Goal: Check status: Check status

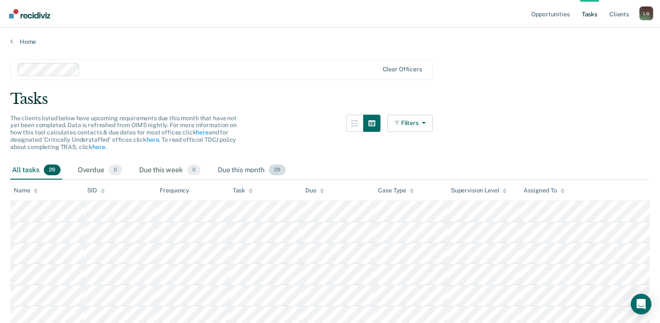
click at [249, 170] on div "Due this month 29" at bounding box center [251, 170] width 71 height 19
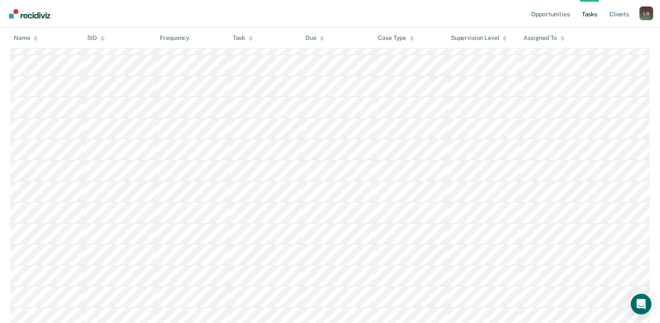
scroll to position [102, 0]
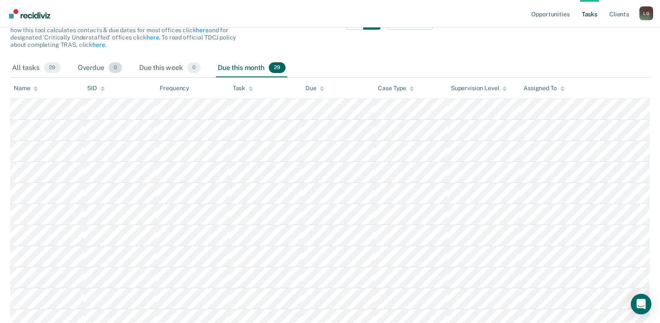
click at [94, 67] on div "Overdue 0" at bounding box center [100, 68] width 48 height 19
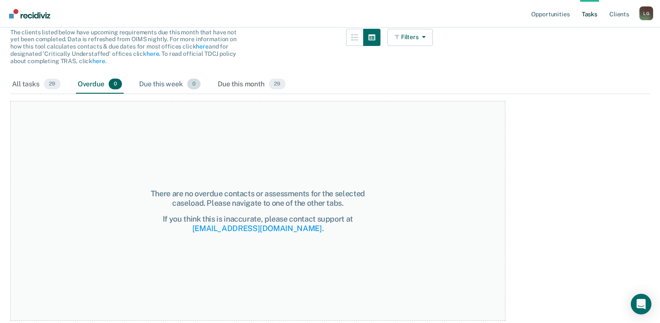
click at [161, 84] on div "Due this week 0" at bounding box center [169, 84] width 65 height 19
click at [257, 82] on div "Due this month 29" at bounding box center [251, 84] width 71 height 19
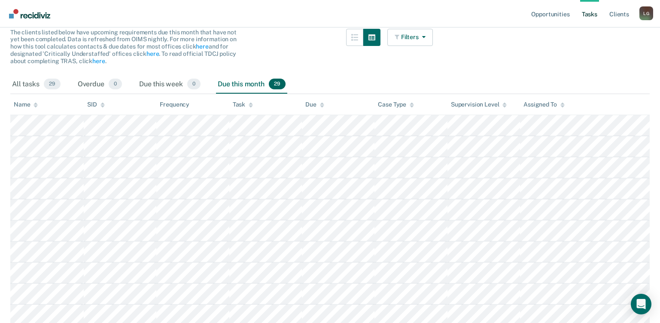
click at [418, 79] on div "All tasks 29 Overdue 0 Due this week 0 Due this month 29" at bounding box center [329, 84] width 639 height 19
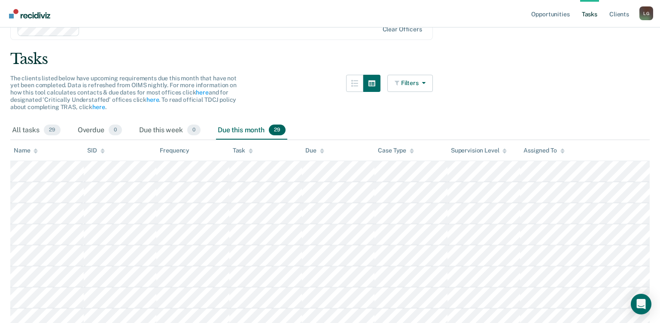
scroll to position [0, 0]
